Goal: Task Accomplishment & Management: Use online tool/utility

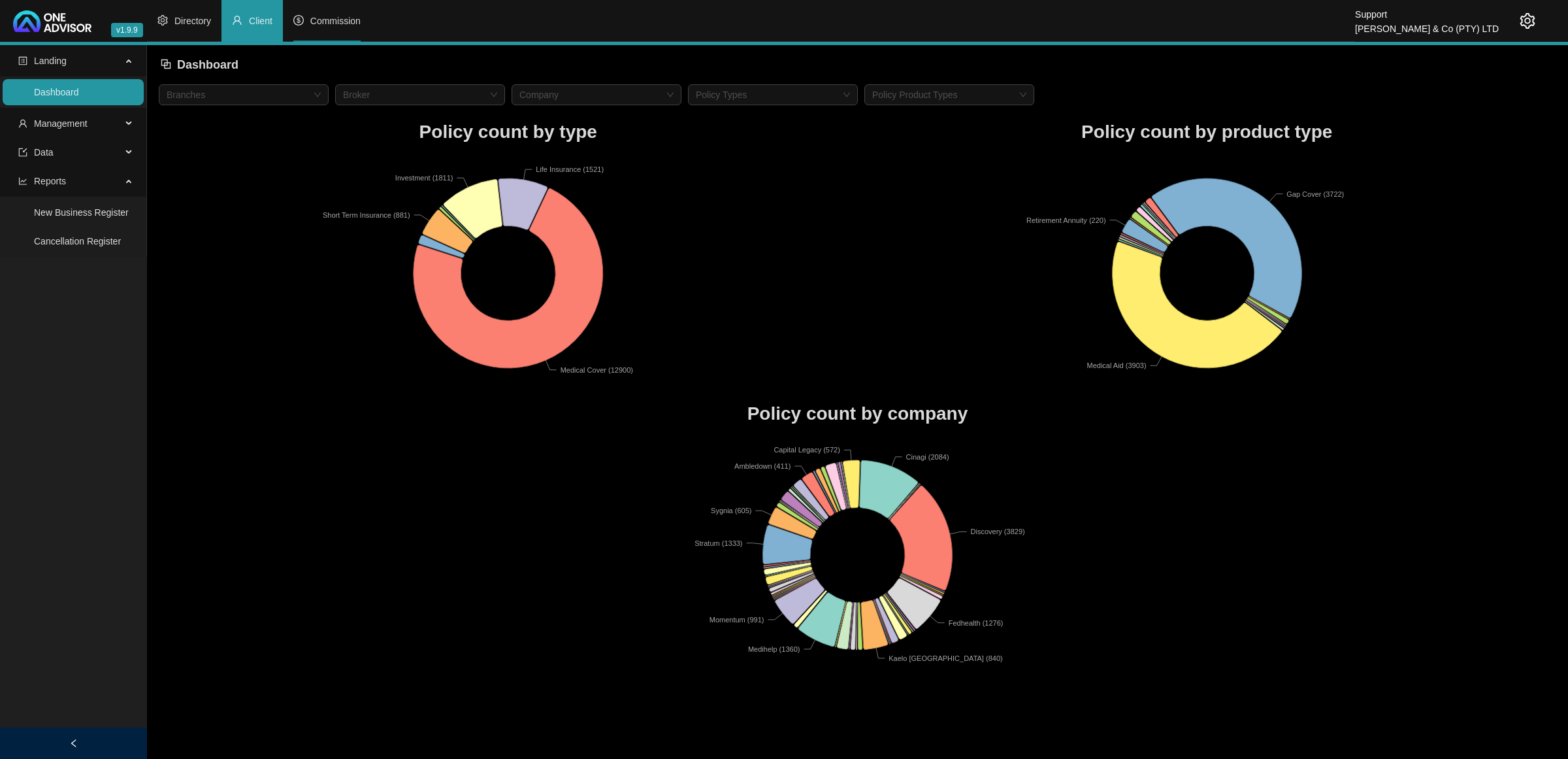
click at [331, 1] on li "Commission" at bounding box center [327, 21] width 88 height 42
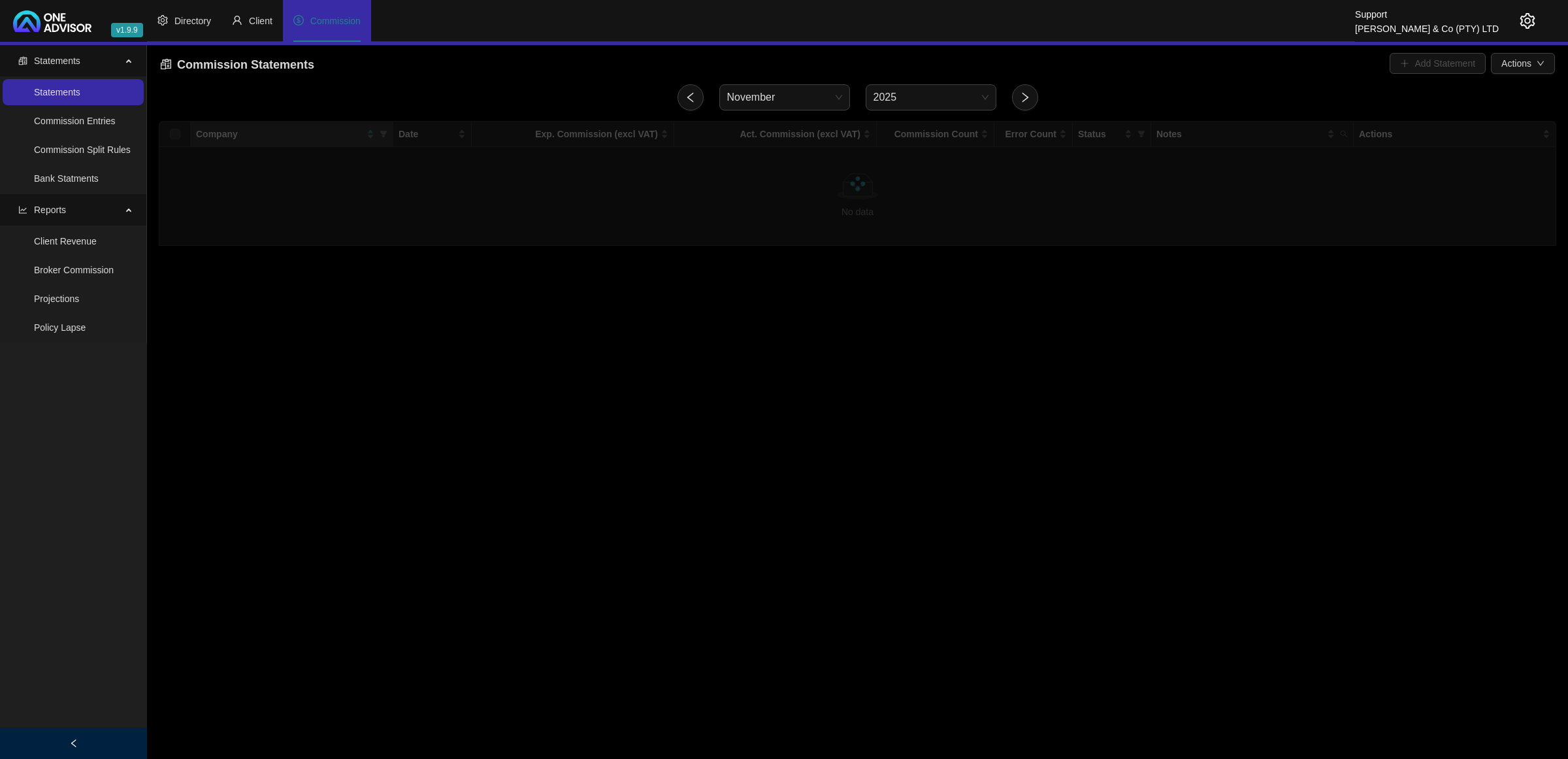
click at [325, 16] on span "Commission" at bounding box center [336, 21] width 50 height 11
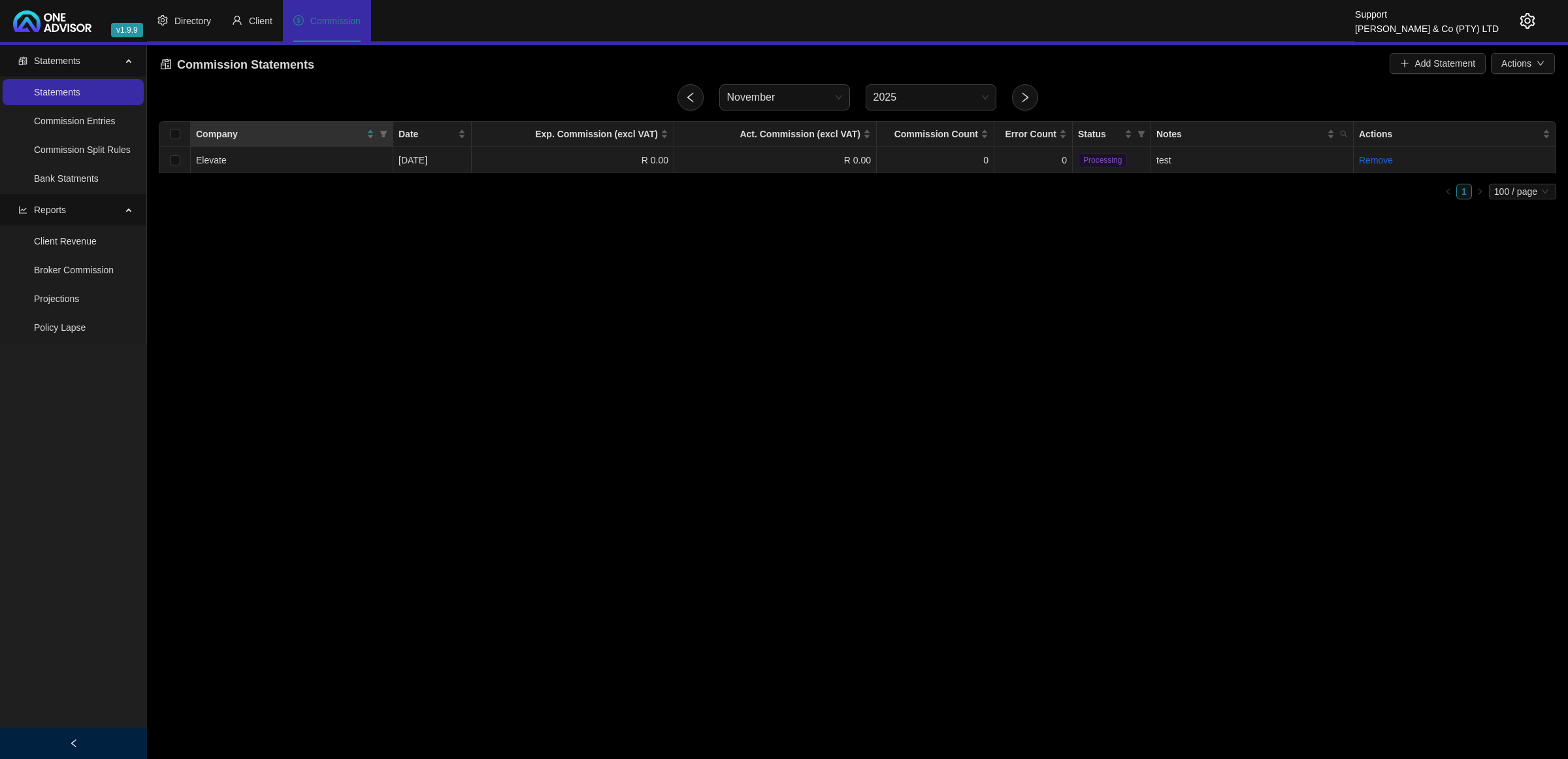
click at [899, 154] on td "0" at bounding box center [935, 160] width 118 height 26
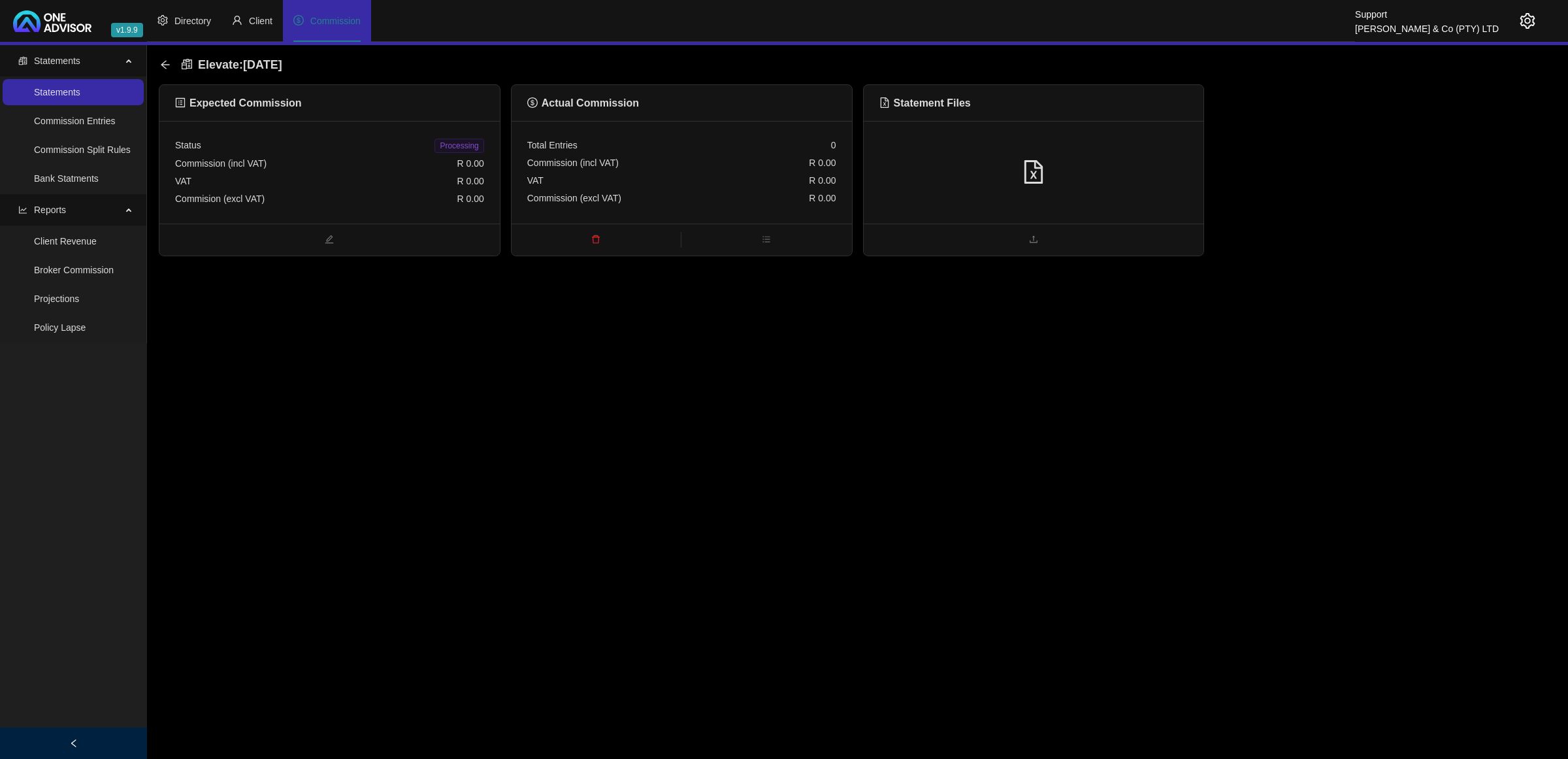
click at [1111, 174] on div at bounding box center [1034, 172] width 309 height 25
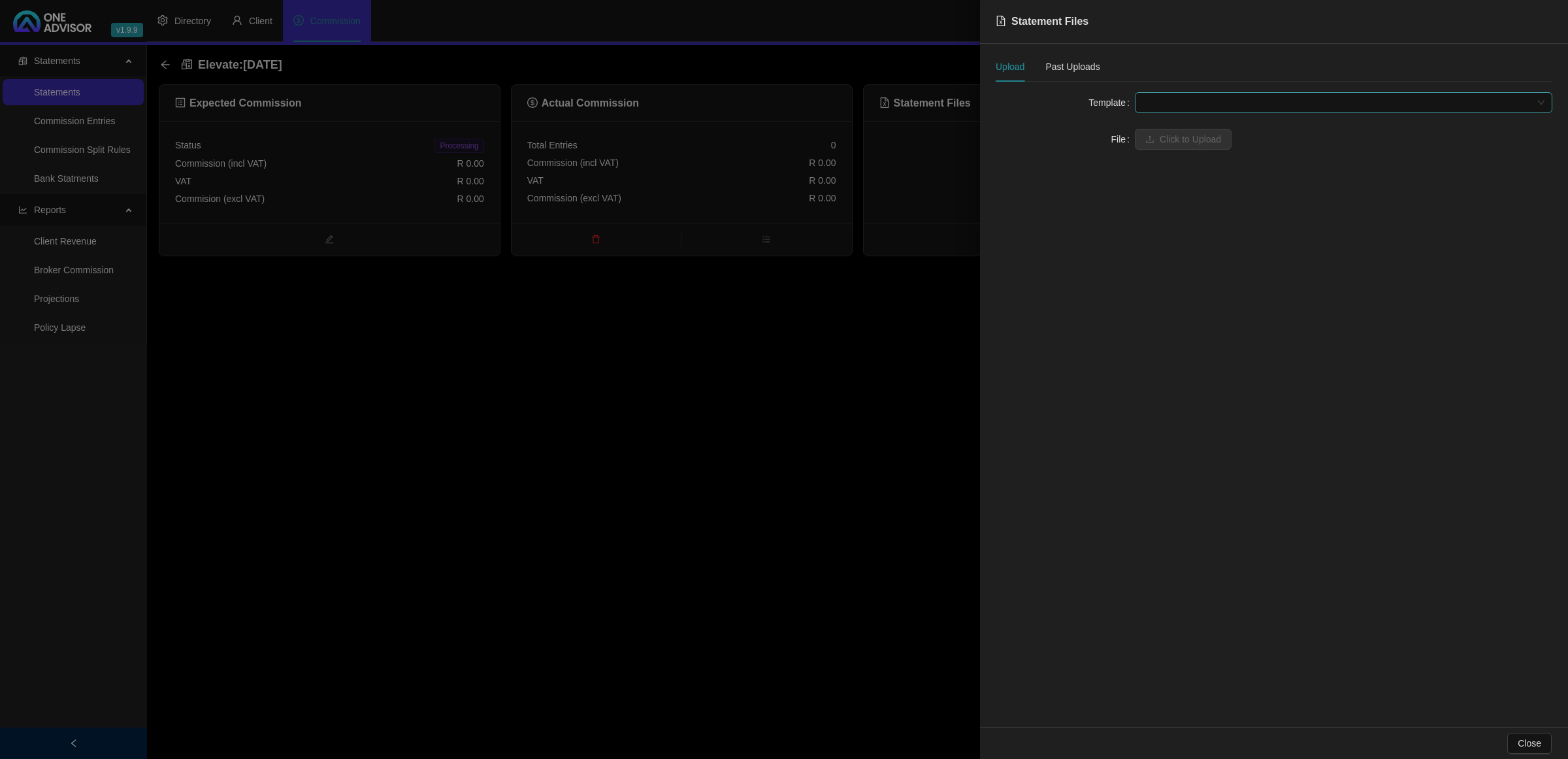
click at [1236, 98] on span at bounding box center [1343, 103] width 402 height 20
click at [1204, 124] on div "Elevate" at bounding box center [1343, 129] width 397 height 14
click at [1178, 144] on span "Click to Upload" at bounding box center [1190, 140] width 61 height 14
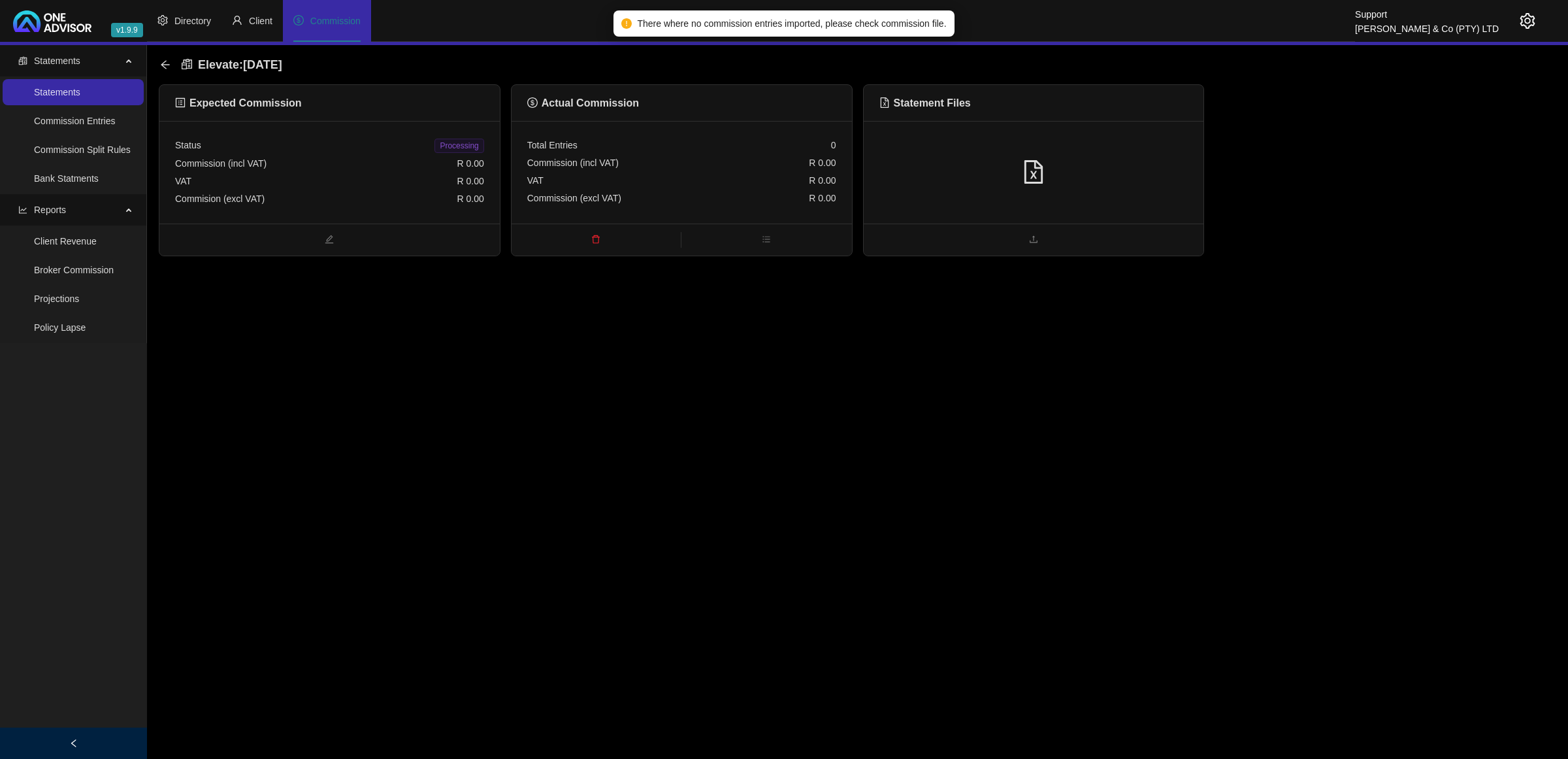
click at [680, 178] on div "VAT R 0.00" at bounding box center [682, 180] width 309 height 18
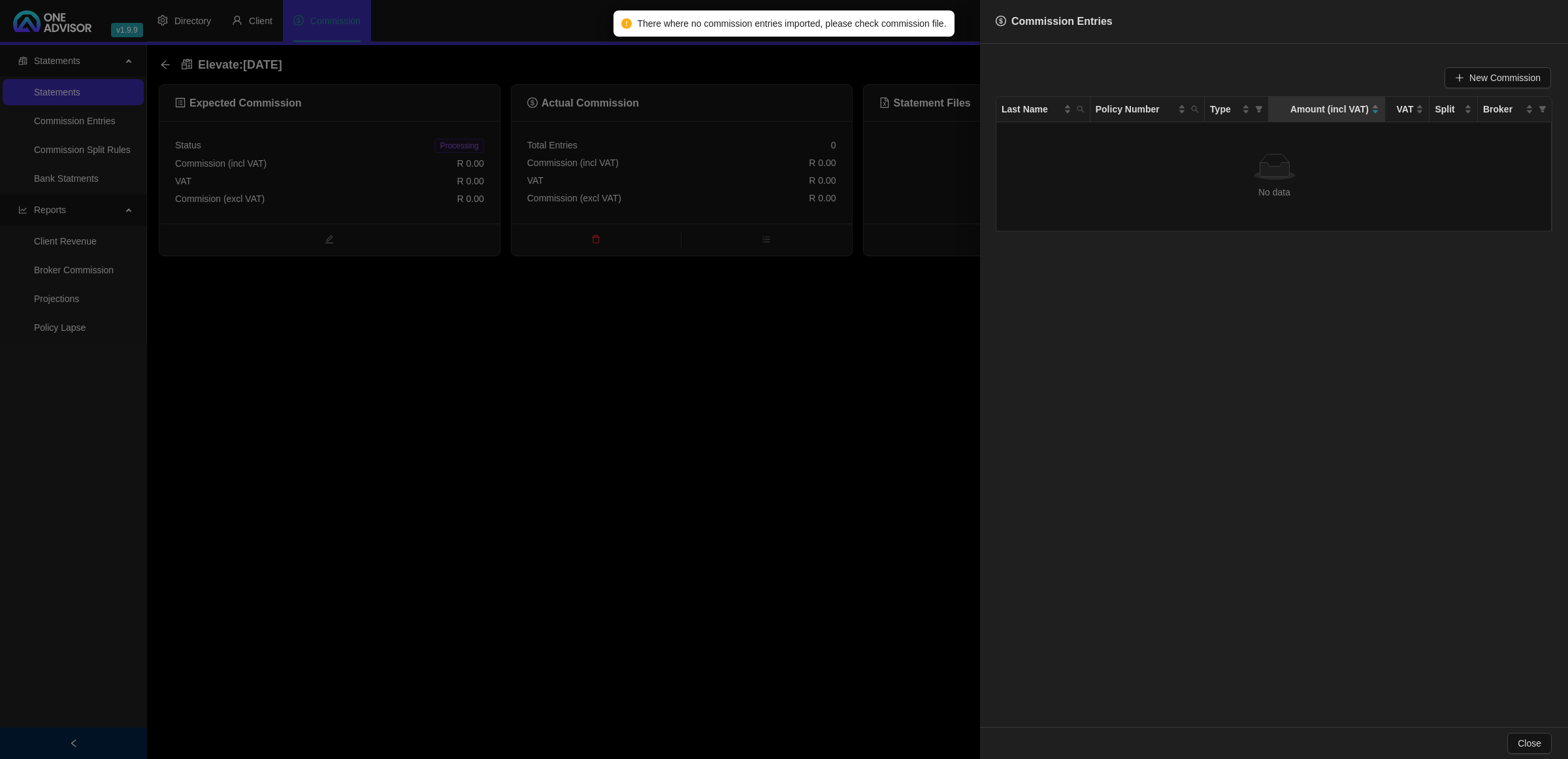
drag, startPoint x: 638, startPoint y: 421, endPoint x: 644, endPoint y: 410, distance: 12.5
click at [638, 417] on div at bounding box center [784, 379] width 1568 height 759
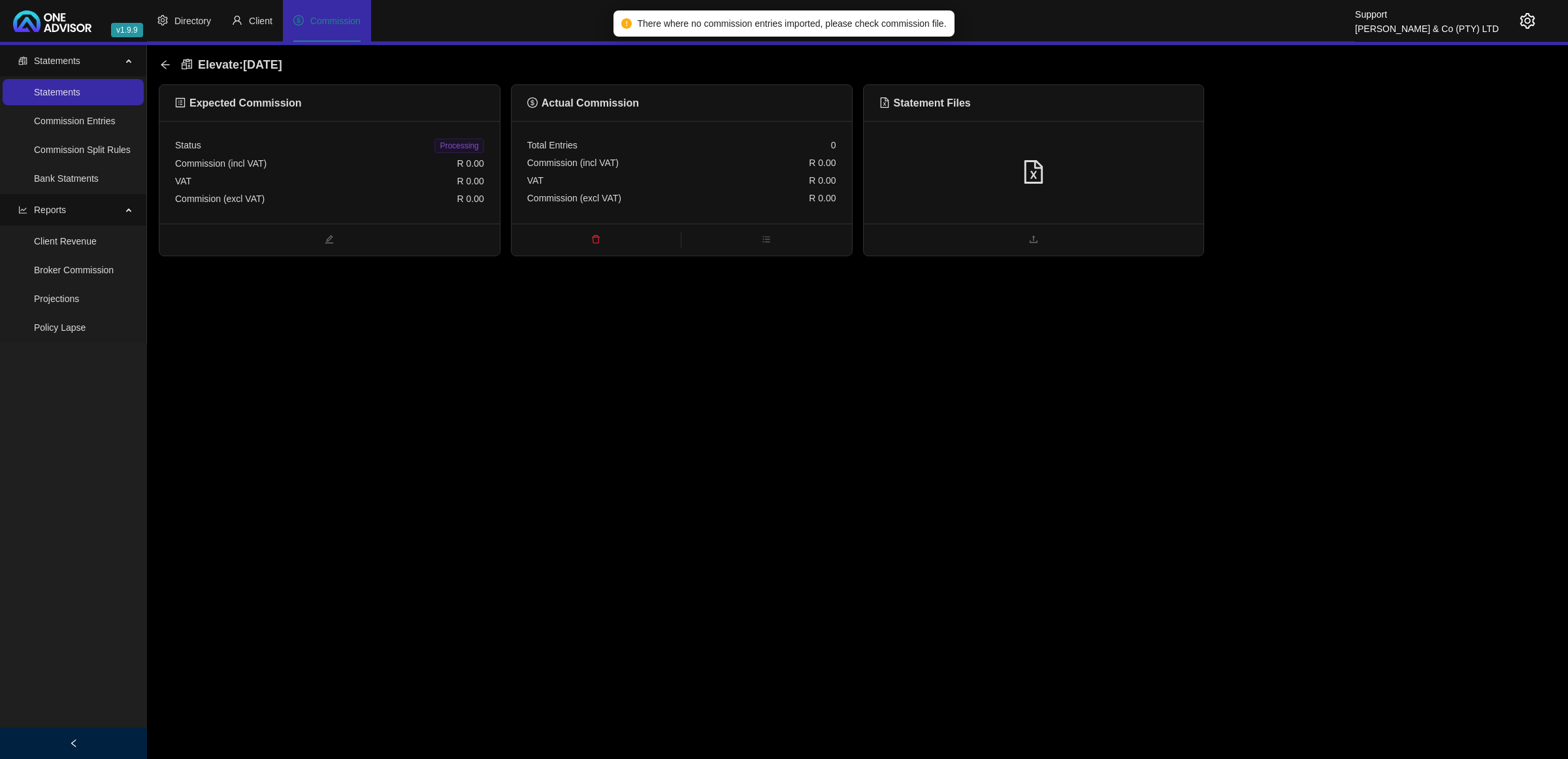
click at [1009, 142] on div at bounding box center [1034, 172] width 340 height 103
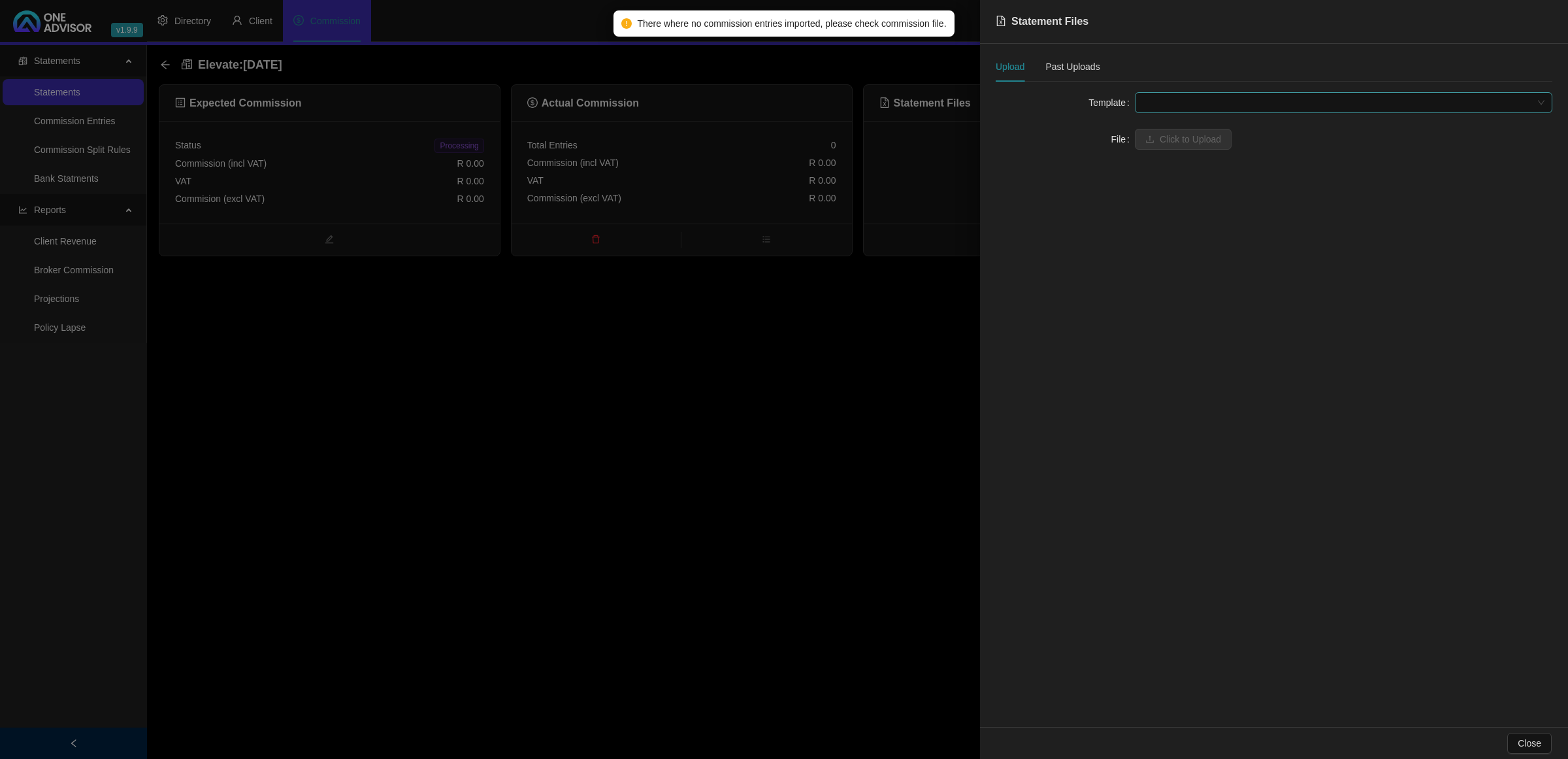
click at [1184, 101] on span at bounding box center [1343, 103] width 402 height 20
click at [1188, 133] on div "Elevate" at bounding box center [1343, 129] width 397 height 14
click at [1186, 136] on span "Click to Upload" at bounding box center [1190, 140] width 61 height 14
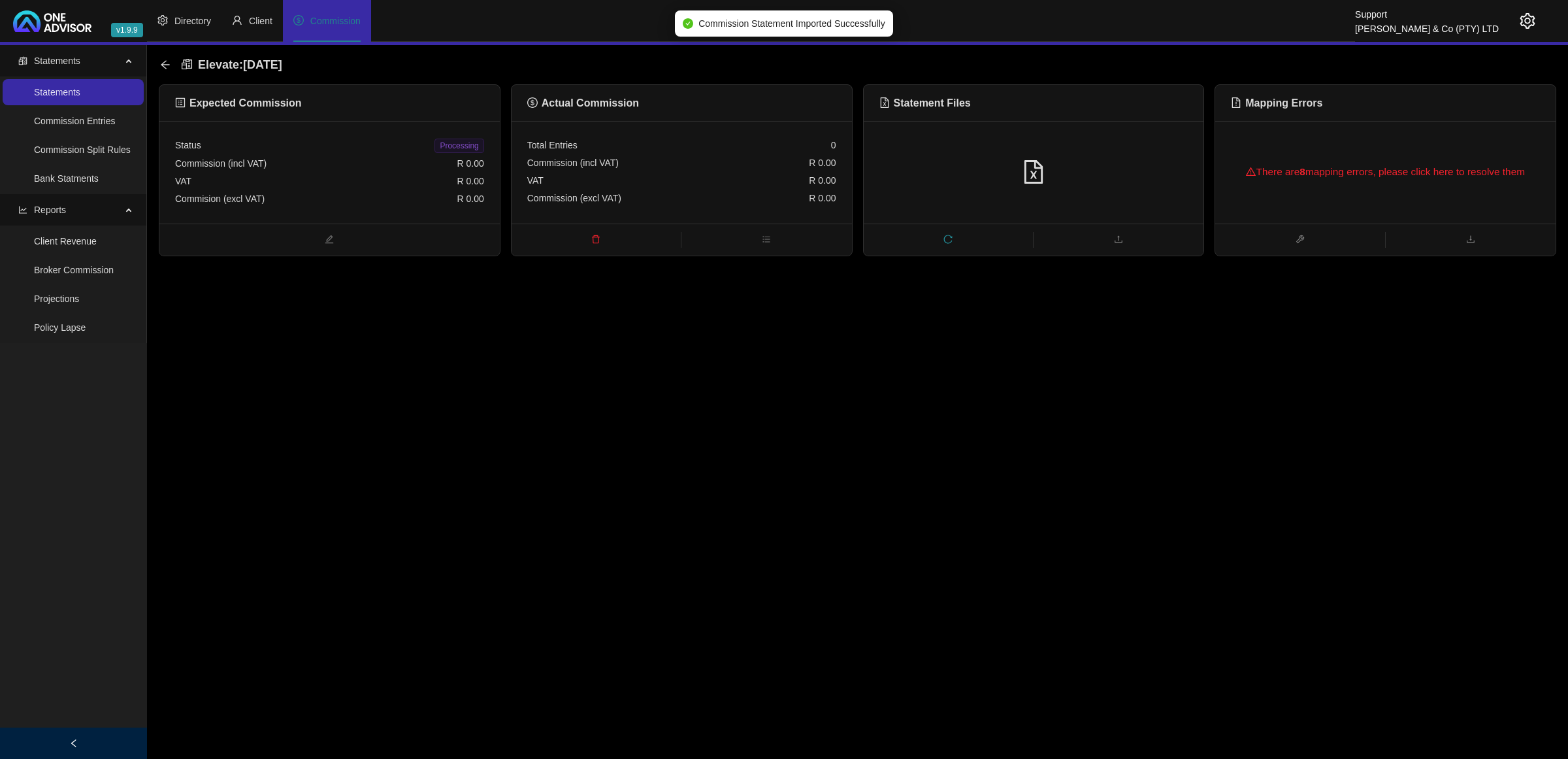
click at [1360, 178] on div "There are 8 mapping errors, please click here to resolve them" at bounding box center [1386, 172] width 309 height 42
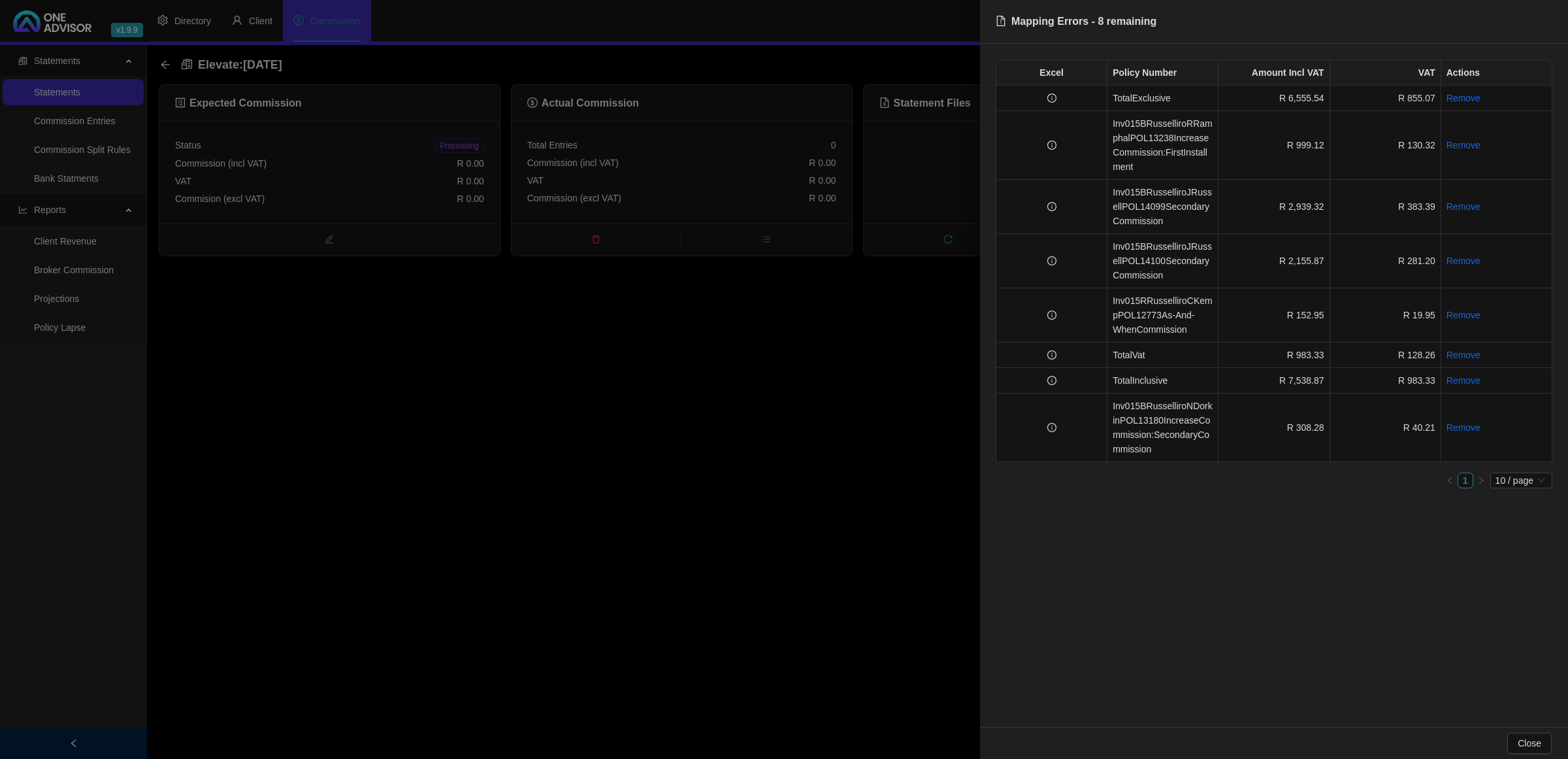
click at [716, 422] on div at bounding box center [784, 379] width 1568 height 759
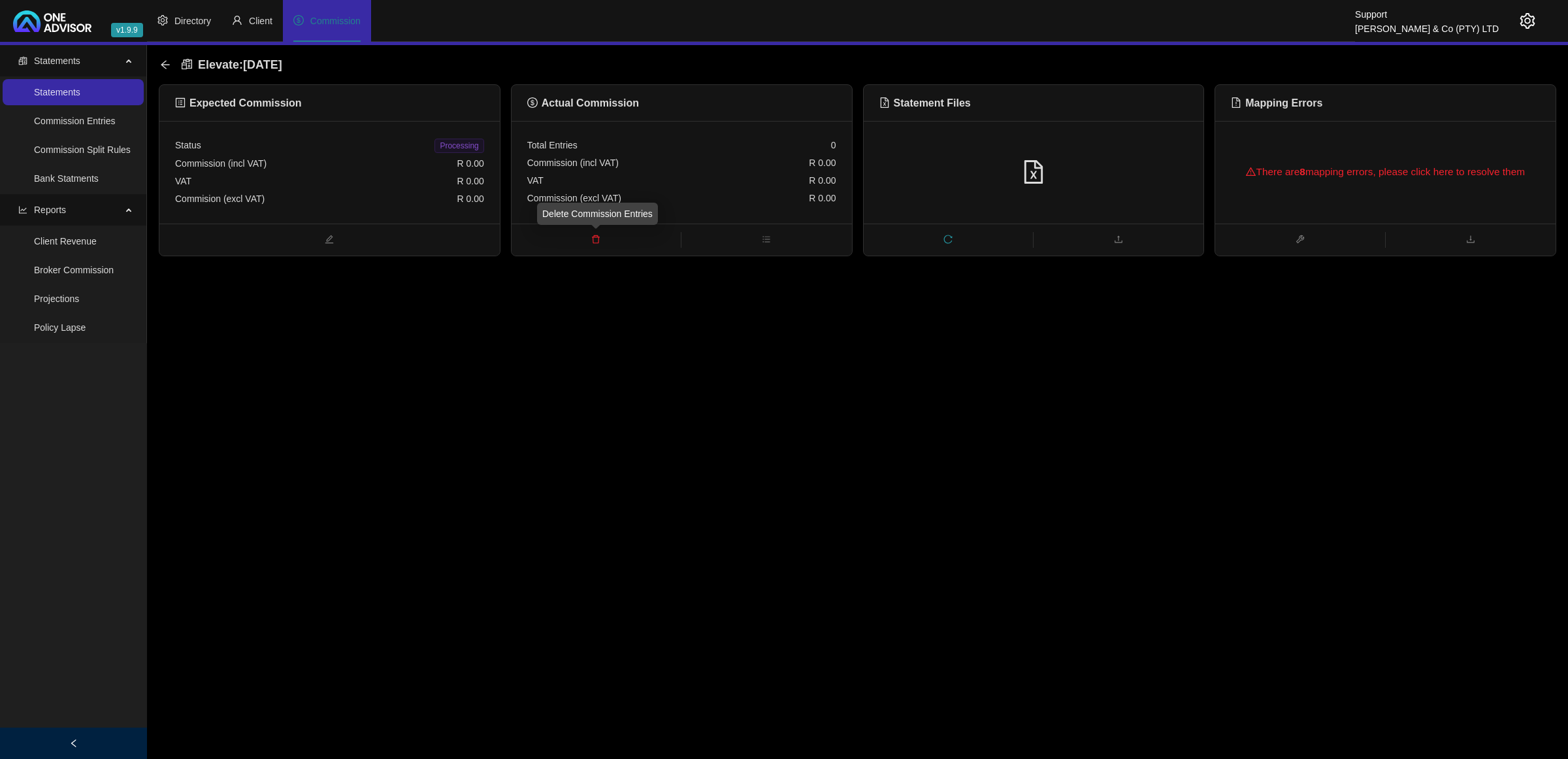
click at [601, 243] on span "delete" at bounding box center [595, 240] width 169 height 14
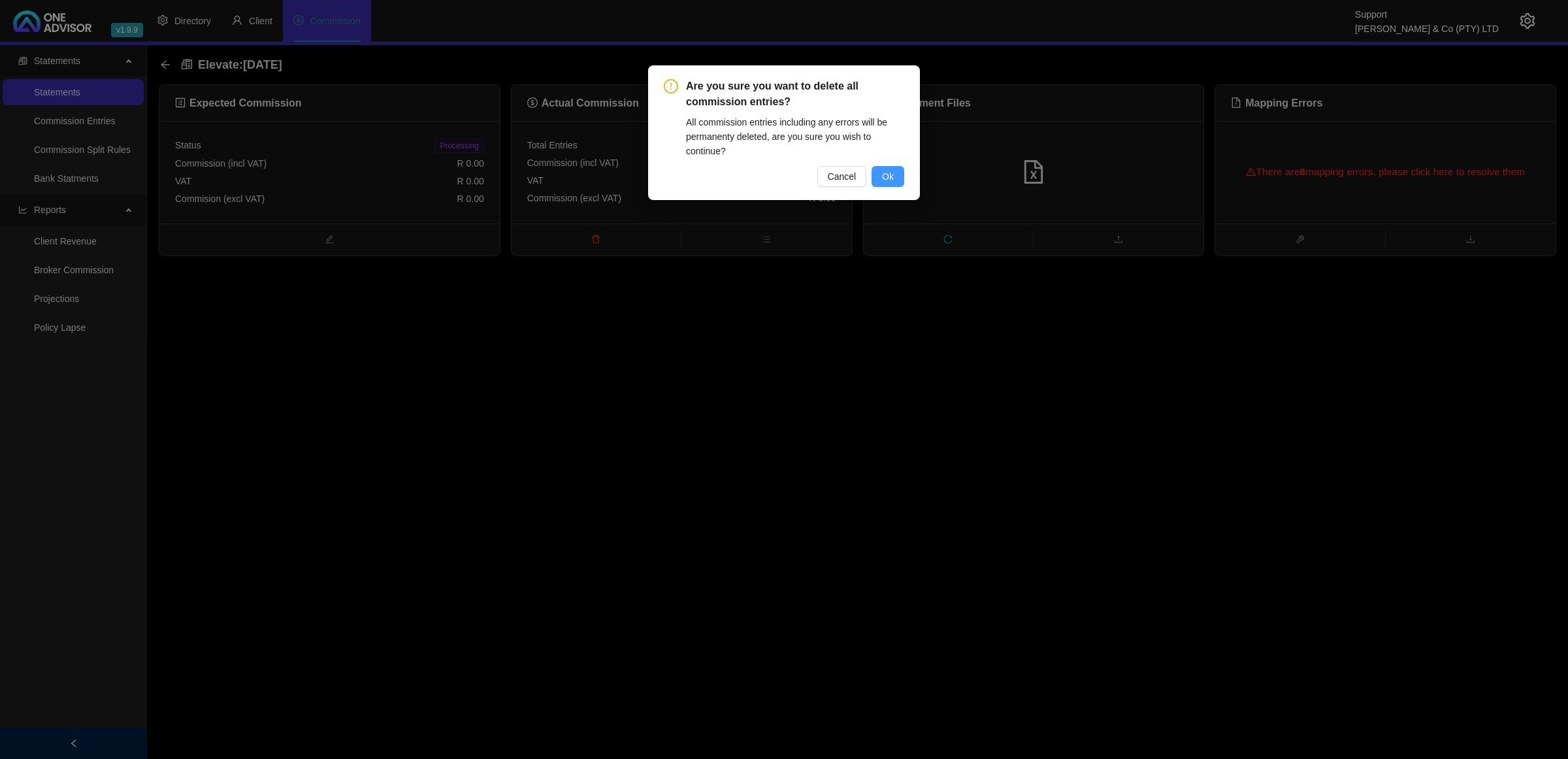
click at [880, 178] on button "Ok" at bounding box center [888, 176] width 33 height 21
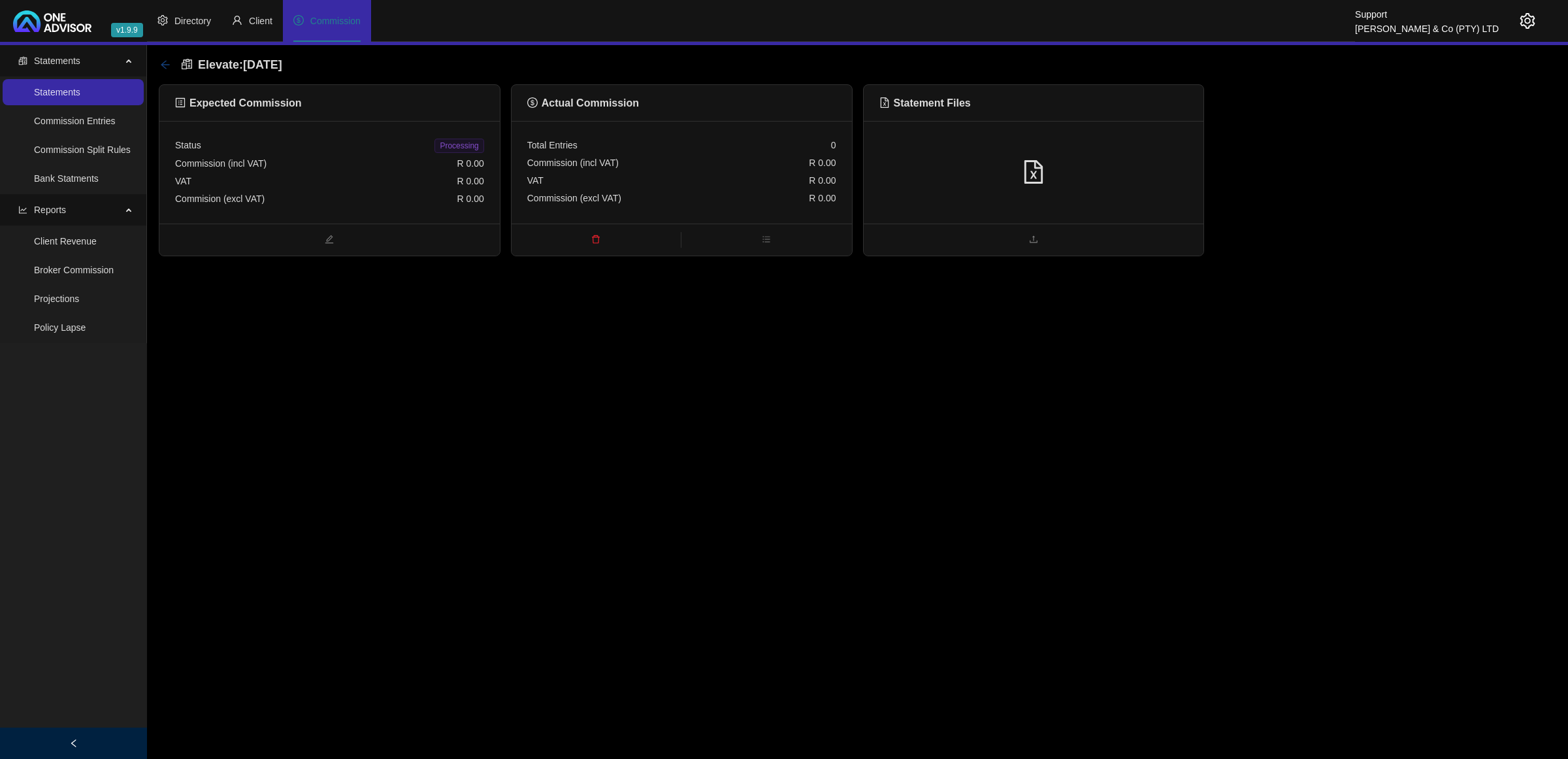
click at [162, 59] on icon "arrow-left" at bounding box center [165, 65] width 11 height 11
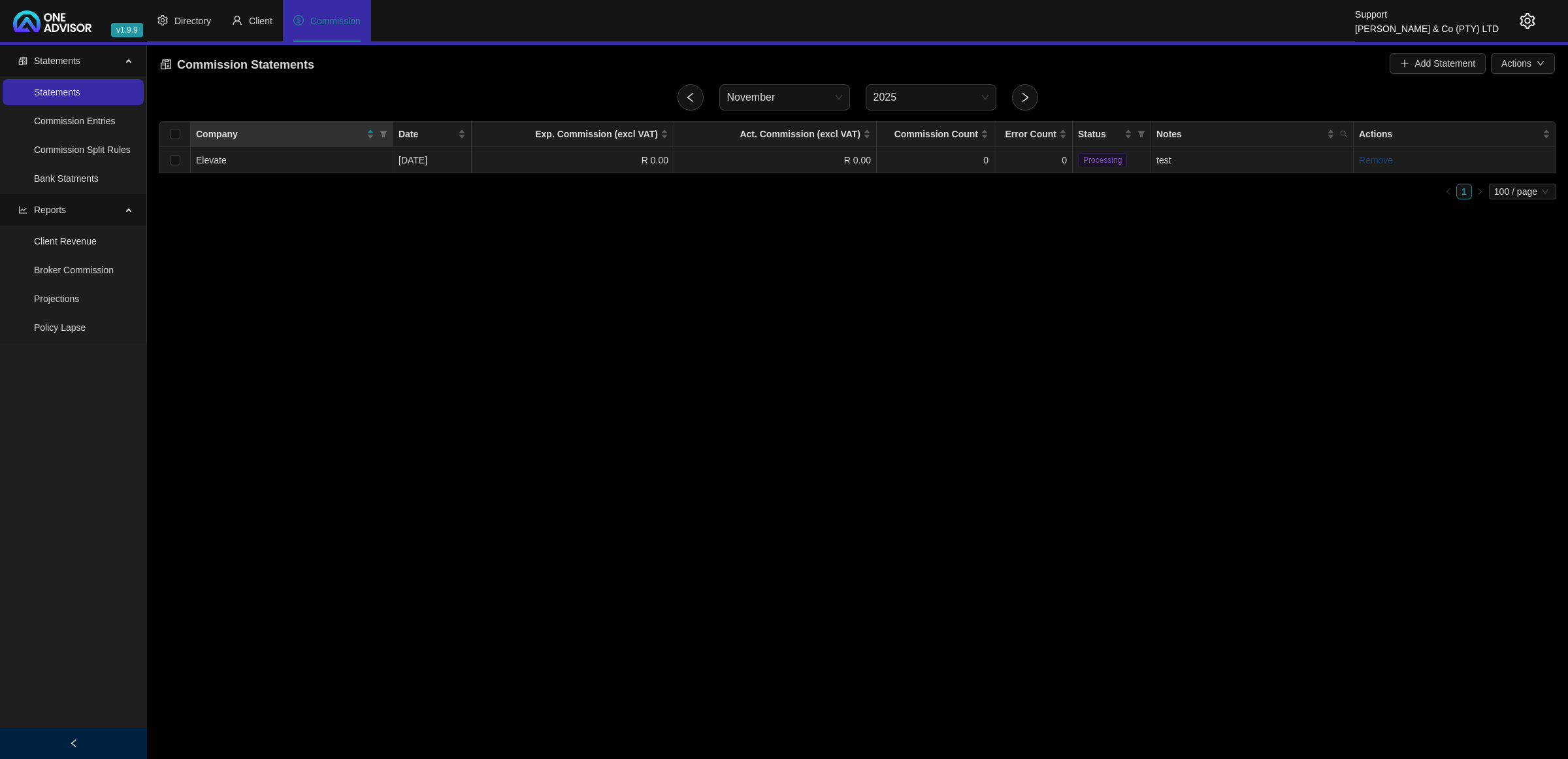
click at [1373, 161] on link "Remove" at bounding box center [1376, 160] width 34 height 11
click at [1442, 134] on span "Yes" at bounding box center [1445, 130] width 15 height 14
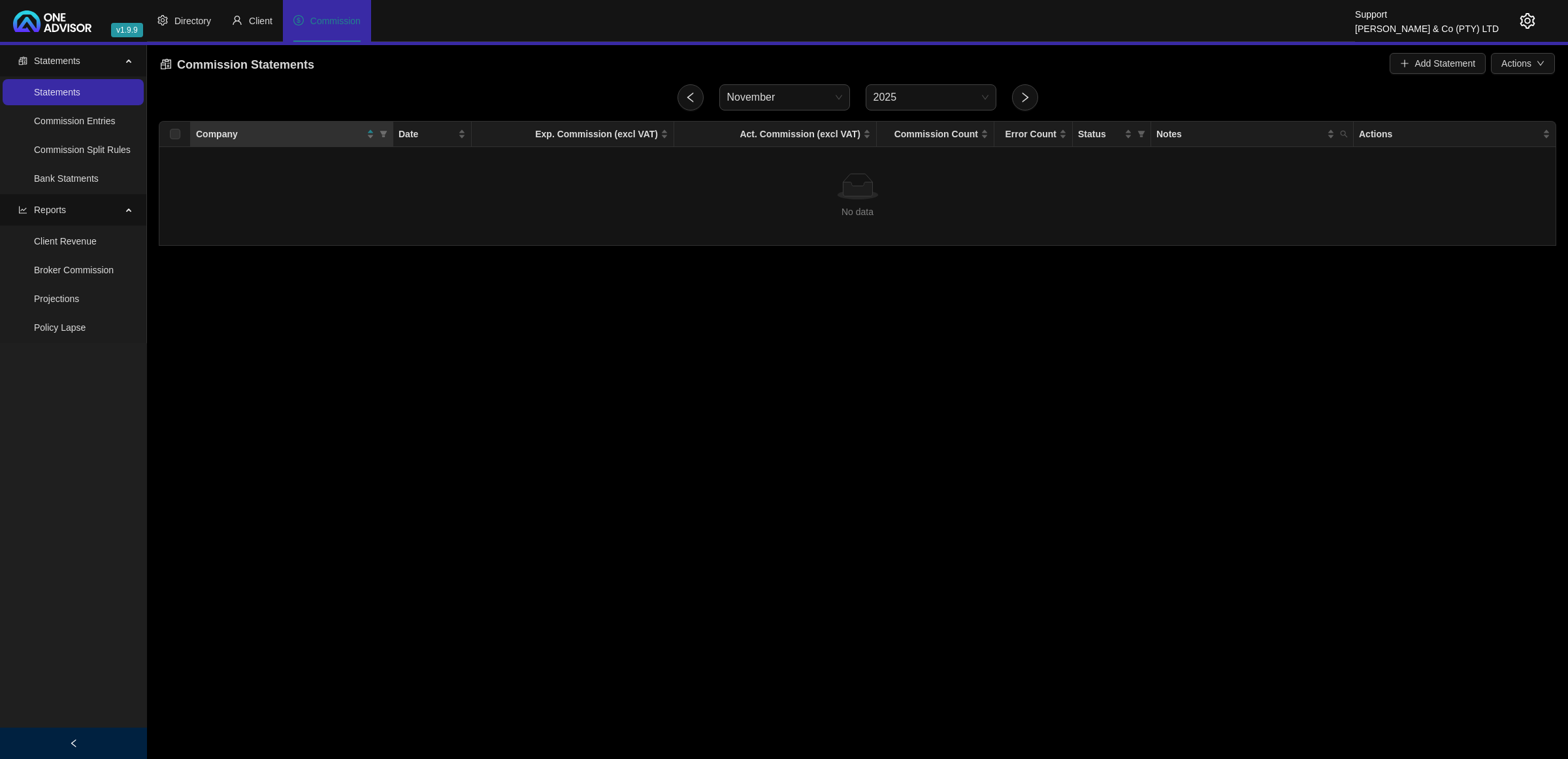
click at [1530, 13] on icon "setting" at bounding box center [1527, 21] width 16 height 16
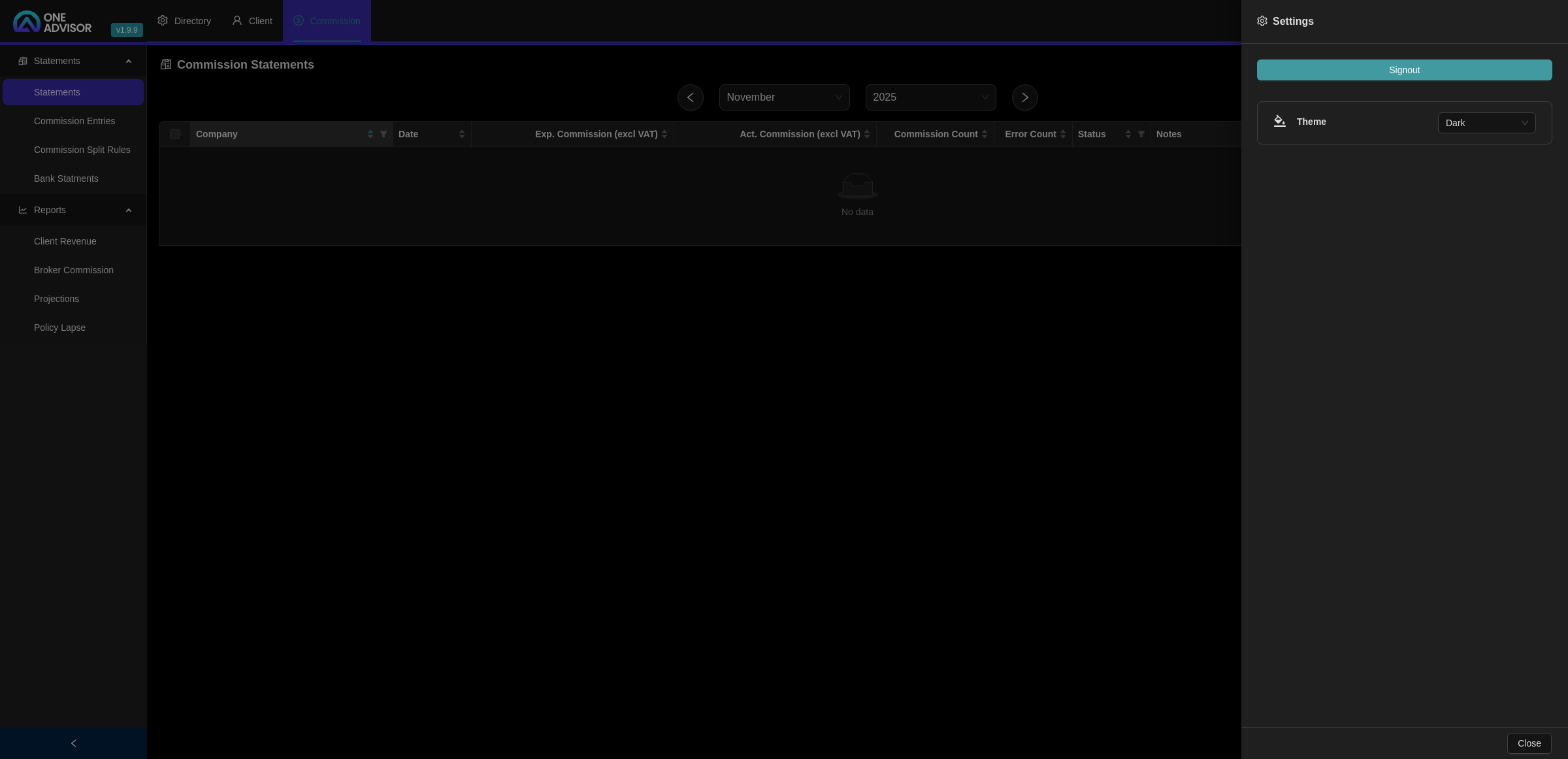
click at [1482, 65] on button "Signout" at bounding box center [1404, 70] width 295 height 21
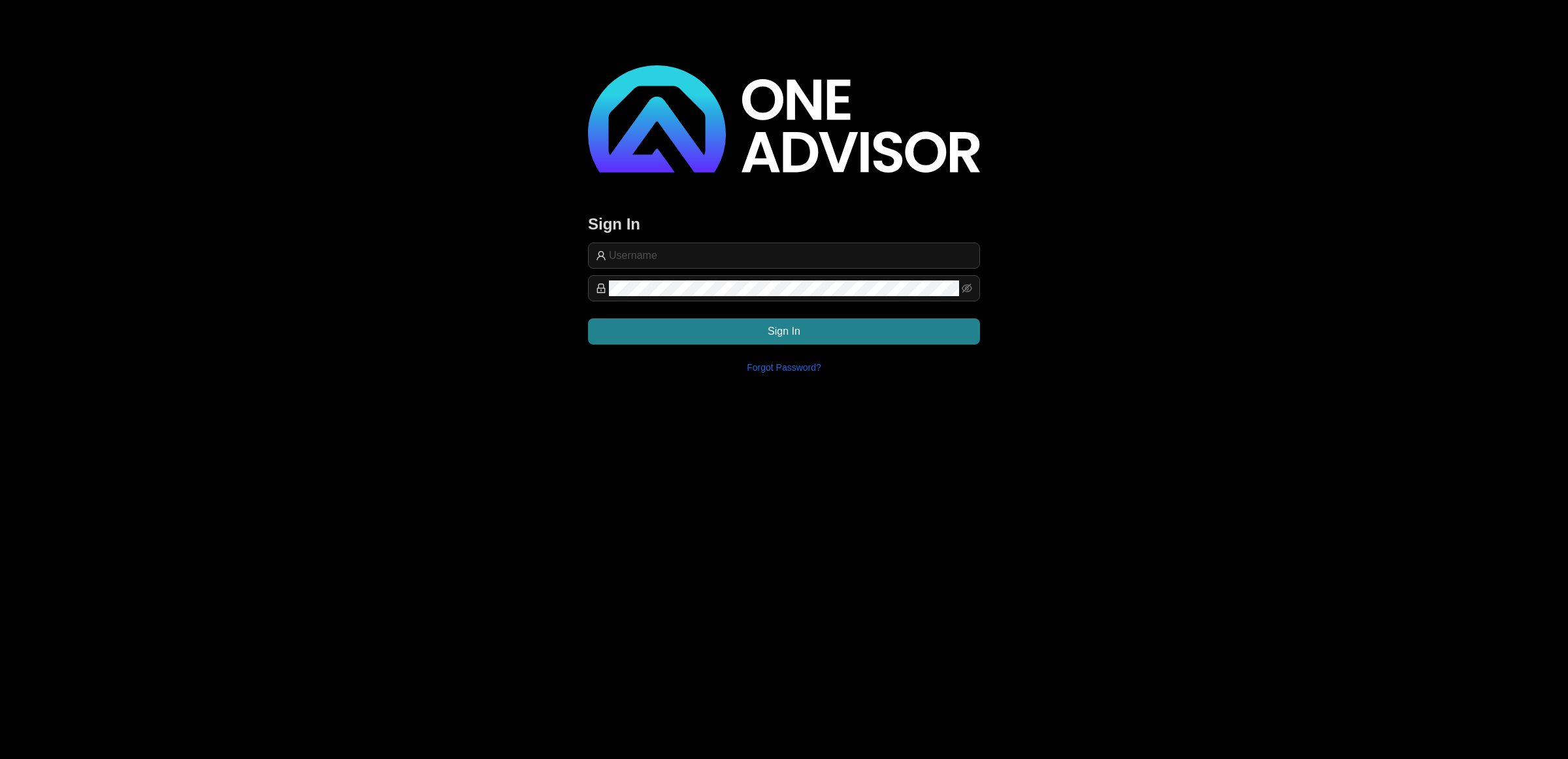
type input "support@[PERSON_NAME]"
